Goal: Task Accomplishment & Management: Complete application form

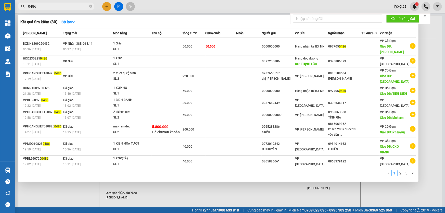
click at [104, 8] on div at bounding box center [222, 106] width 445 height 213
click at [90, 7] on icon "close-circle" at bounding box center [90, 6] width 3 height 3
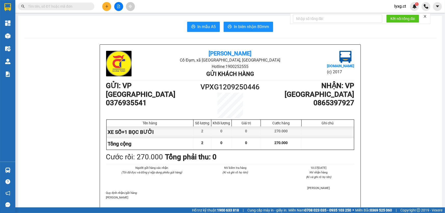
click at [105, 8] on button at bounding box center [106, 6] width 9 height 9
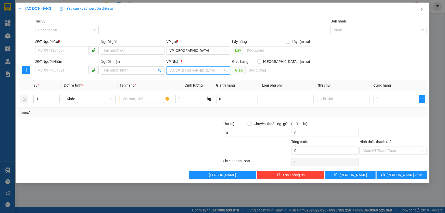
click at [218, 73] on input "search" at bounding box center [196, 71] width 54 height 8
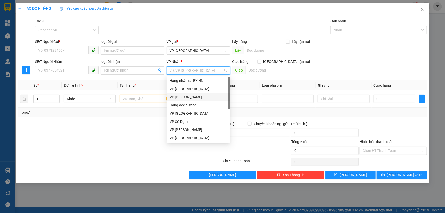
click at [182, 97] on div "VP [PERSON_NAME]" at bounding box center [197, 97] width 57 height 6
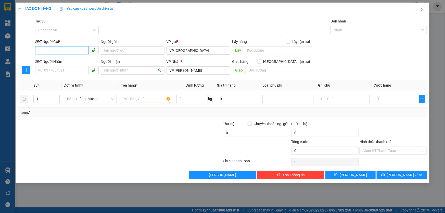
click at [69, 49] on input "SĐT Người Gửi *" at bounding box center [62, 50] width 54 height 8
type input "0977050486"
click at [46, 69] on input "SĐT Người Nhận" at bounding box center [62, 70] width 54 height 8
type input "0889596692"
click at [135, 99] on input "text" at bounding box center [146, 99] width 51 height 8
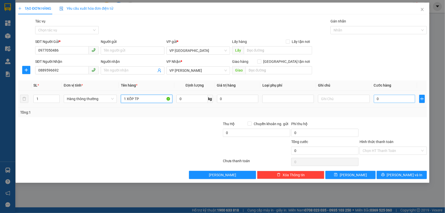
type input "1 XỐP TP"
click at [408, 97] on input "0" at bounding box center [395, 99] width 42 height 8
type input "5"
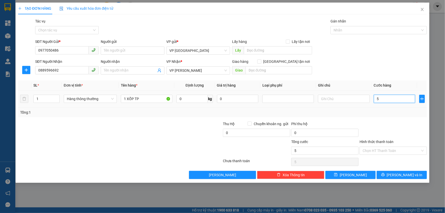
type input "50"
type input "50.000"
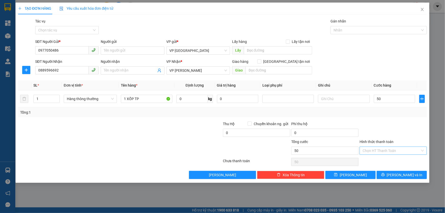
type input "50.000"
click at [380, 151] on input "Hình thức thanh toán" at bounding box center [391, 151] width 58 height 8
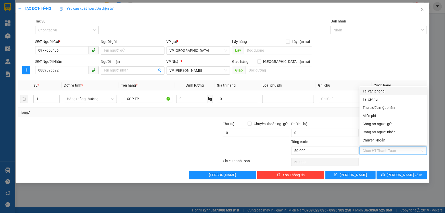
click at [362, 64] on div "SĐT Người Nhận 0889596692 Người nhận Tên người nhận VP Nhận * VP [PERSON_NAME] …" at bounding box center [230, 68] width 393 height 18
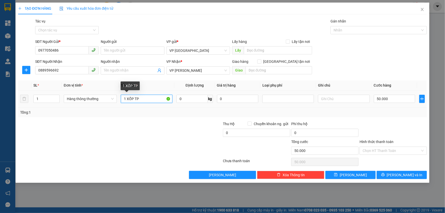
click at [150, 99] on input "1 XỐP TP" at bounding box center [146, 99] width 51 height 8
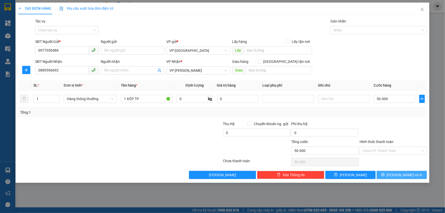
click at [391, 176] on button "[PERSON_NAME] và In" at bounding box center [401, 174] width 50 height 8
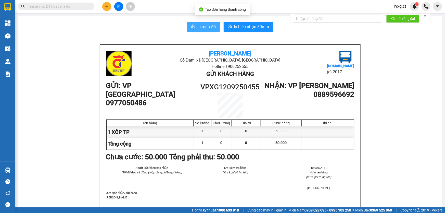
click at [199, 26] on span "In mẫu A5" at bounding box center [206, 26] width 18 height 6
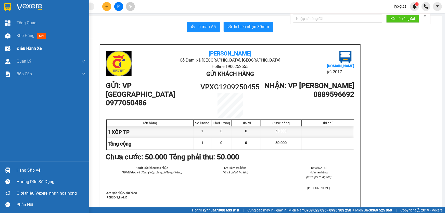
drag, startPoint x: 23, startPoint y: 34, endPoint x: 82, endPoint y: 46, distance: 59.9
click at [24, 34] on span "Kho hàng" at bounding box center [26, 35] width 18 height 5
